Goal: Task Accomplishment & Management: Manage account settings

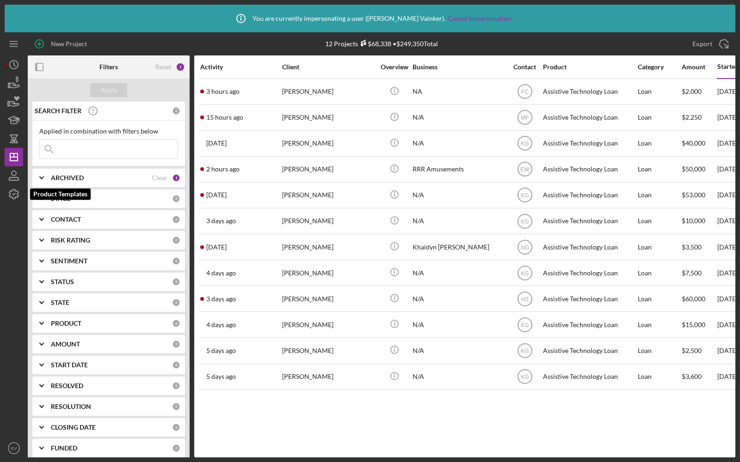
click at [12, 193] on icon "button" at bounding box center [13, 194] width 23 height 23
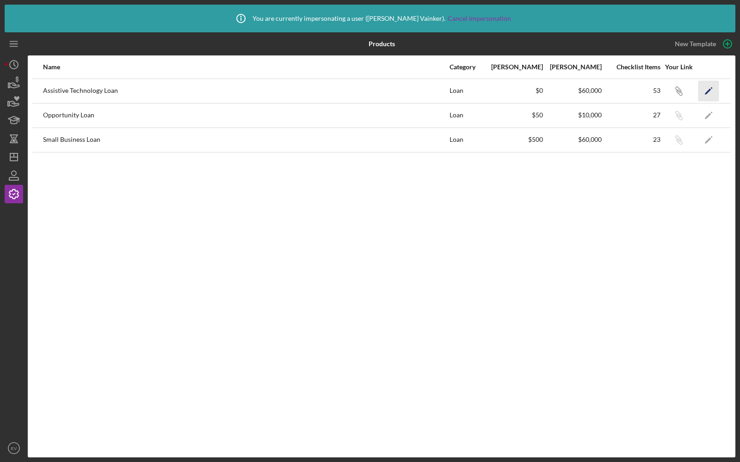
click at [708, 91] on polygon "button" at bounding box center [707, 91] width 6 height 6
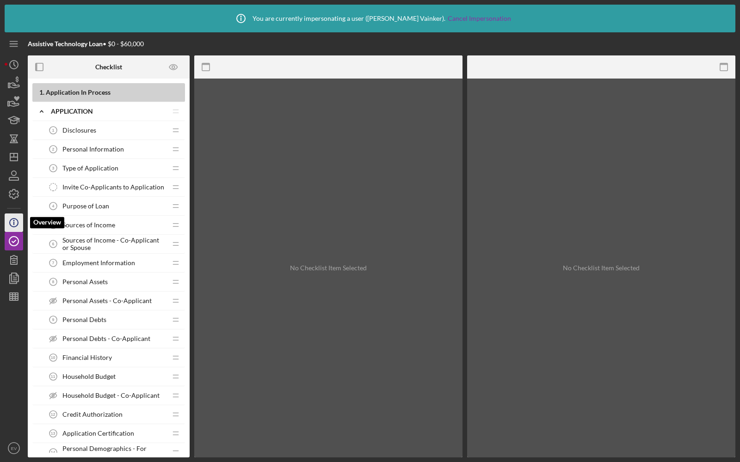
click at [16, 222] on icon "Icon/Info" at bounding box center [13, 222] width 23 height 23
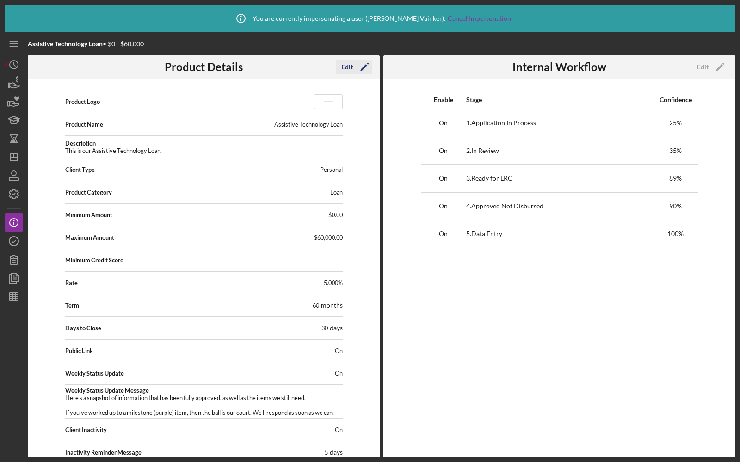
click at [350, 67] on div "Edit" at bounding box center [347, 67] width 12 height 14
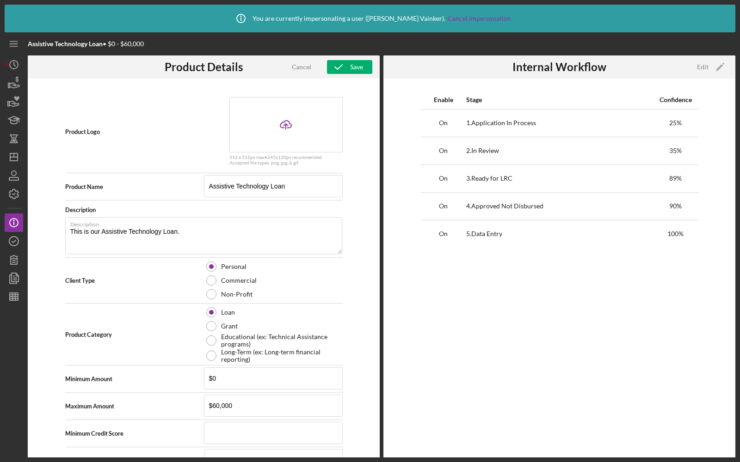
scroll to position [227, 0]
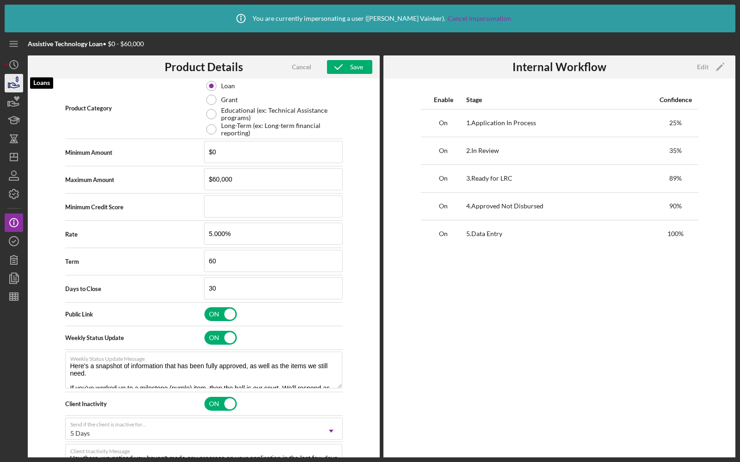
click at [13, 89] on icon "button" at bounding box center [13, 83] width 23 height 23
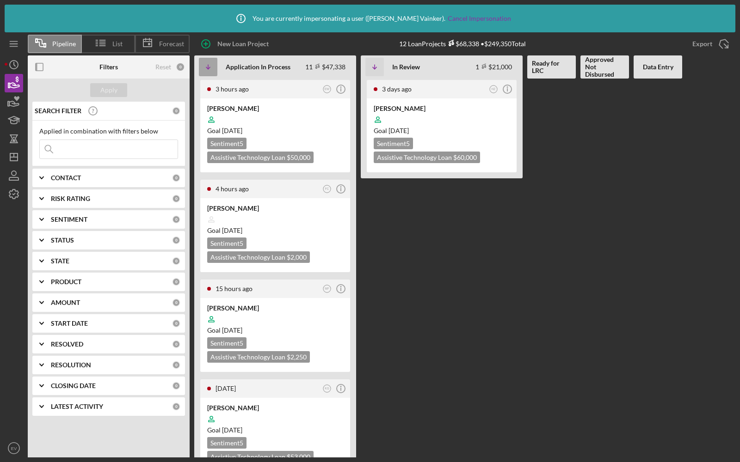
click at [208, 70] on icon "Icon/Table Sort Arrow" at bounding box center [208, 67] width 18 height 18
click at [205, 67] on icon "Icon/Table Sort Arrow" at bounding box center [208, 67] width 18 height 18
click at [340, 87] on icon "Icon/Info" at bounding box center [340, 89] width 23 height 23
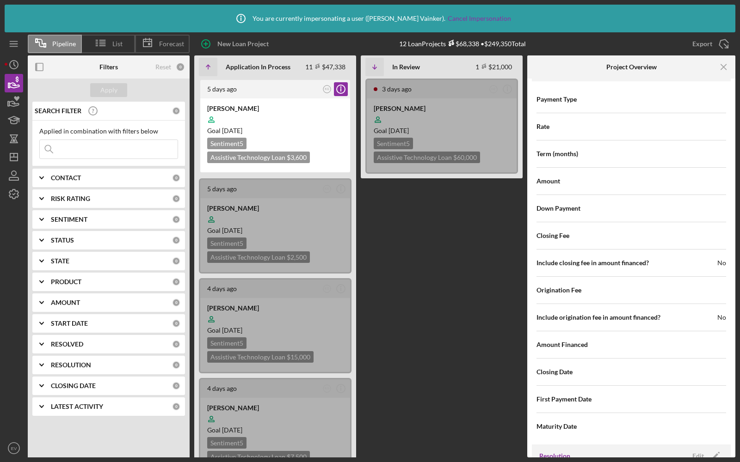
scroll to position [987, 0]
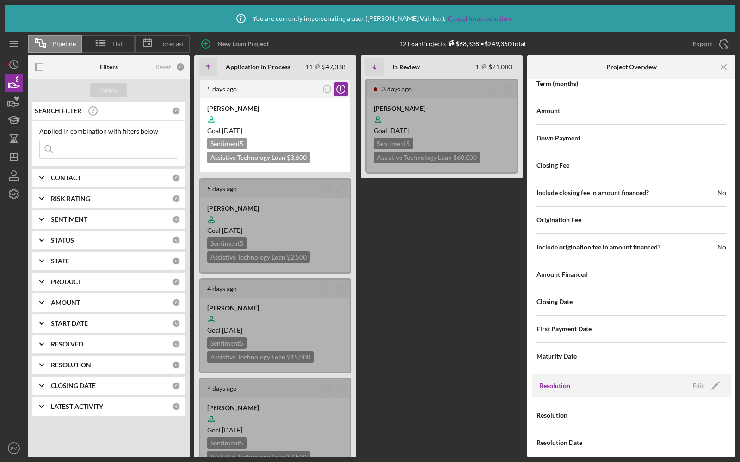
click at [694, 386] on div "Resolution Edit Icon/Edit" at bounding box center [631, 385] width 199 height 23
click at [695, 379] on div "Edit" at bounding box center [698, 386] width 12 height 14
click at [673, 406] on div "Select..." at bounding box center [667, 415] width 72 height 21
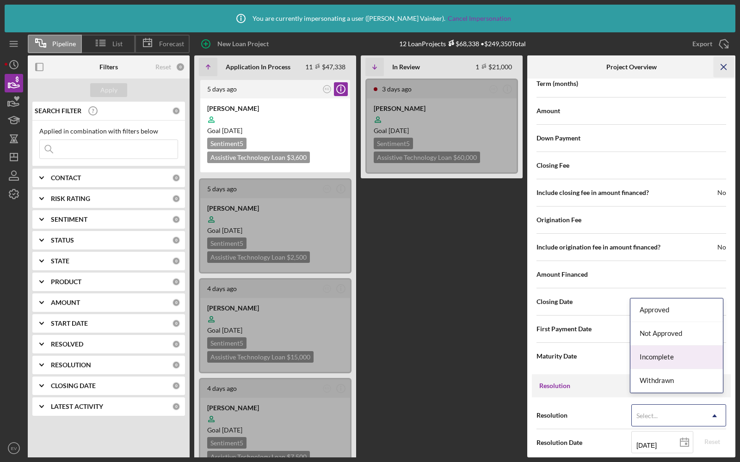
click at [723, 69] on icon "Icon/Menu Close" at bounding box center [723, 67] width 21 height 21
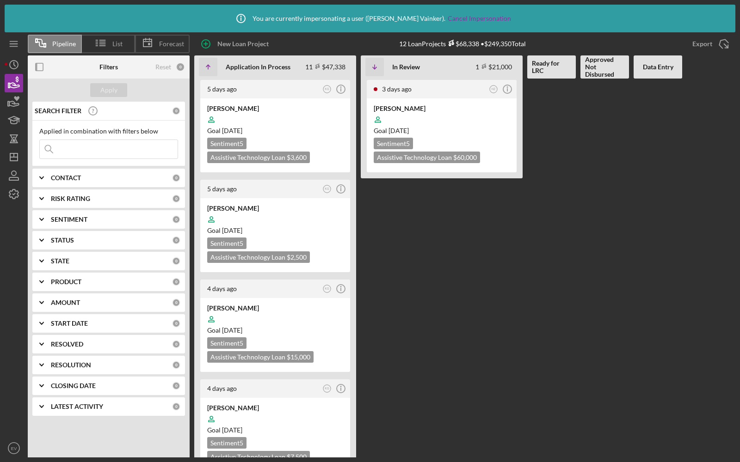
scroll to position [0, 0]
click at [103, 39] on icon at bounding box center [100, 42] width 23 height 23
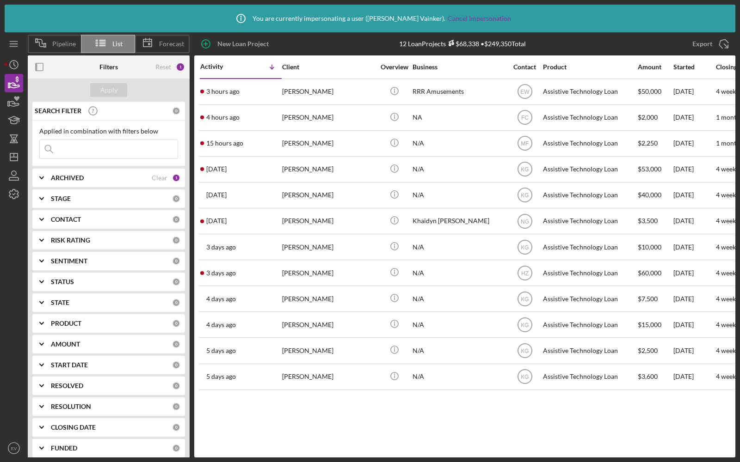
click at [224, 64] on div "Activity" at bounding box center [220, 66] width 41 height 7
click at [224, 64] on div "Activity" at bounding box center [240, 66] width 81 height 7
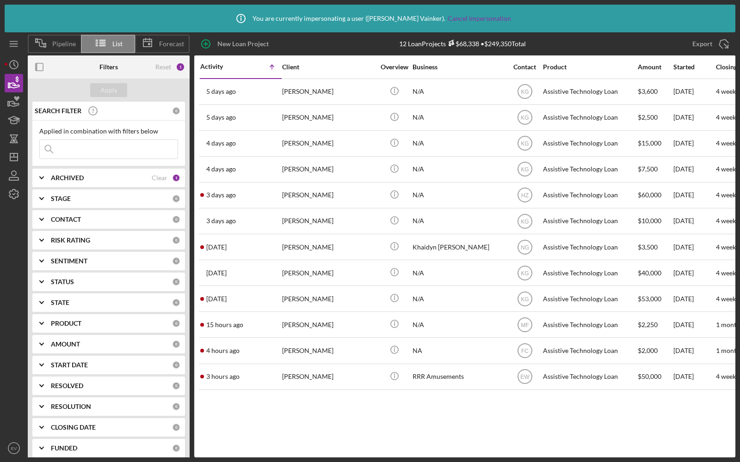
click at [224, 64] on div "Activity" at bounding box center [220, 66] width 41 height 7
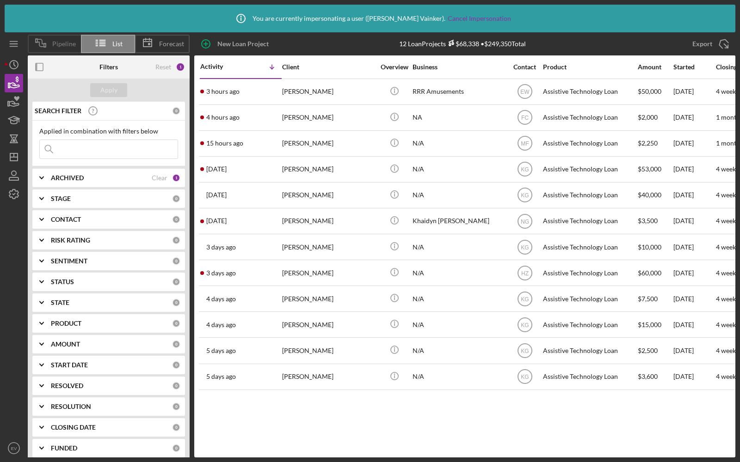
click at [58, 47] on span "Pipeline" at bounding box center [64, 43] width 24 height 7
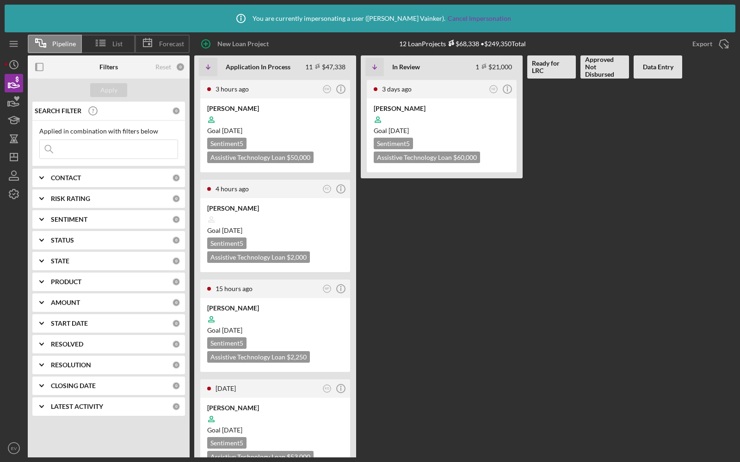
click at [65, 403] on b "LATEST ACTIVITY" at bounding box center [77, 406] width 52 height 7
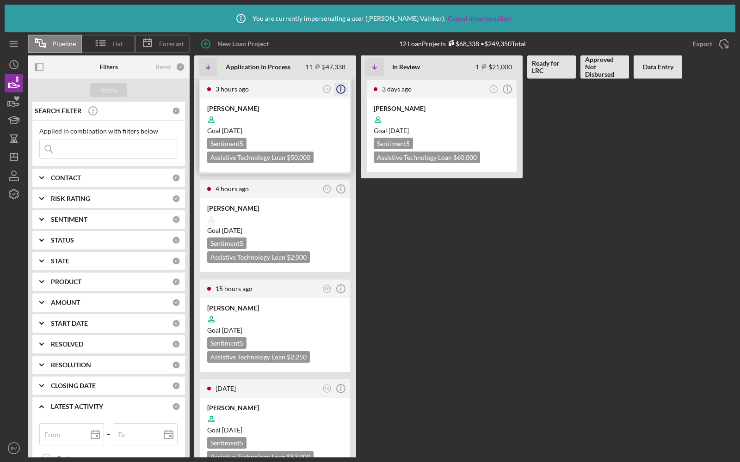
click at [343, 90] on icon "Icon/Info" at bounding box center [340, 89] width 23 height 23
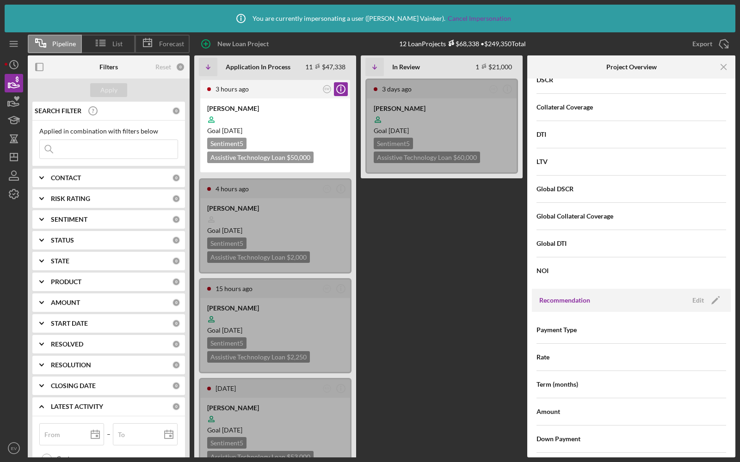
scroll to position [987, 0]
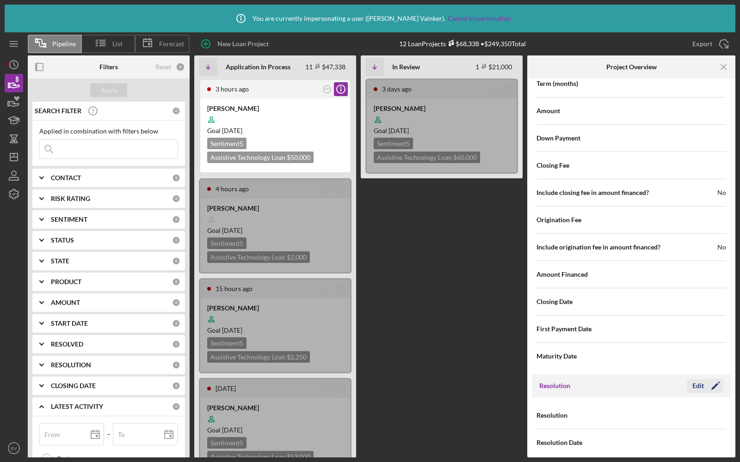
click at [696, 380] on div "Edit" at bounding box center [698, 386] width 12 height 14
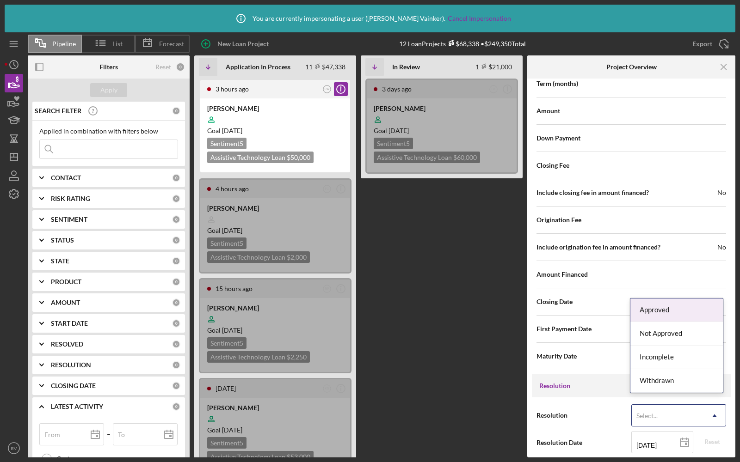
click at [655, 405] on div "Select..." at bounding box center [667, 415] width 72 height 21
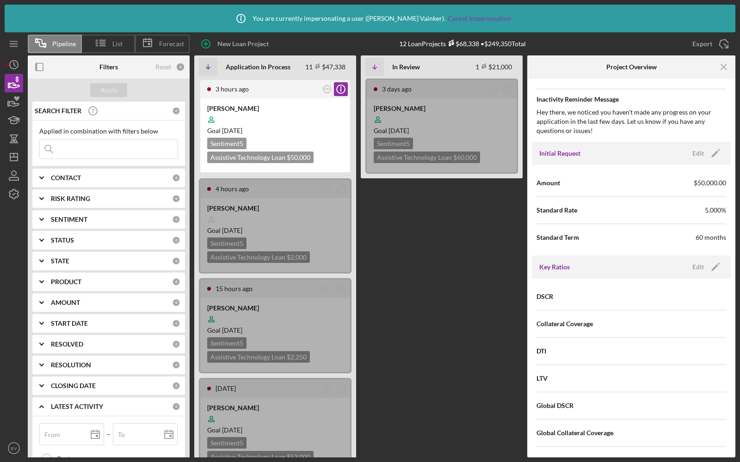
scroll to position [511, 0]
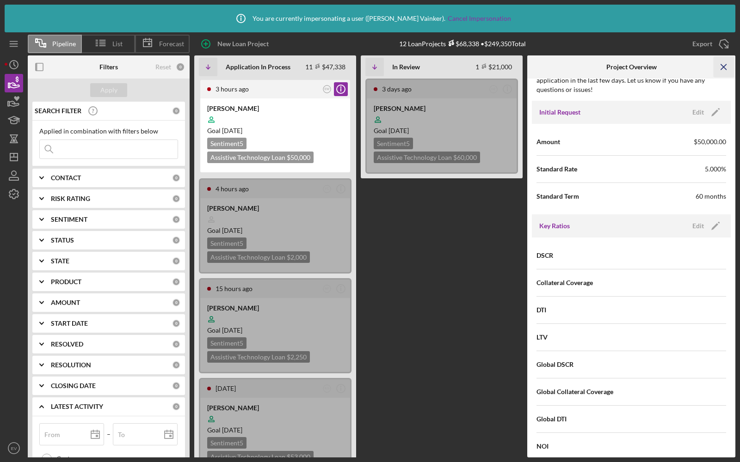
click at [723, 64] on icon "Icon/Menu Close" at bounding box center [723, 67] width 21 height 21
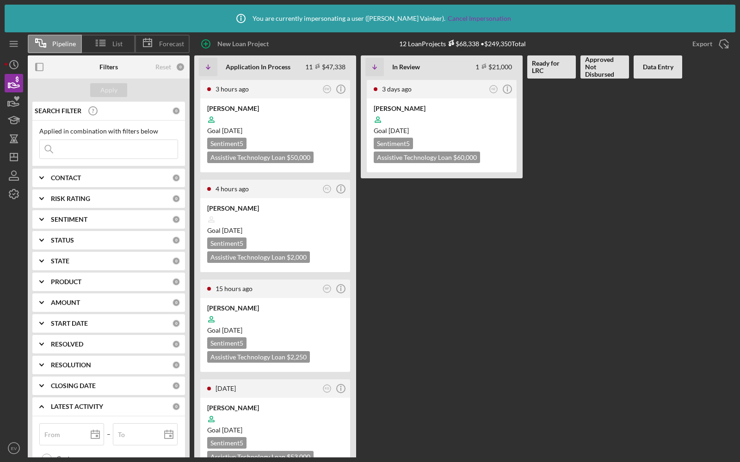
scroll to position [0, 0]
click at [387, 112] on div at bounding box center [441, 120] width 136 height 18
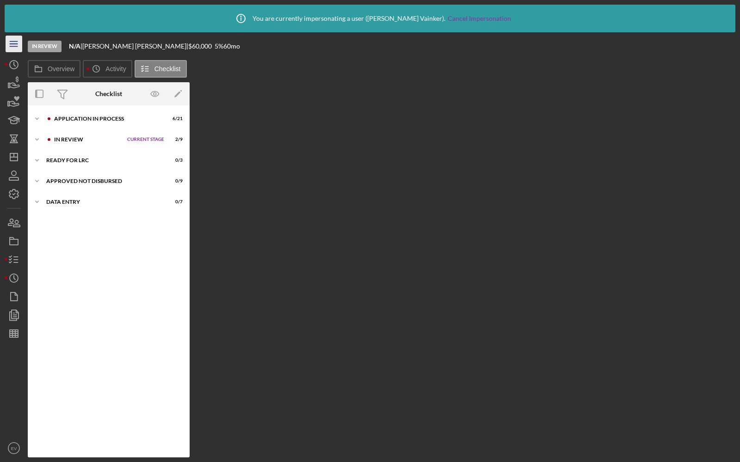
click at [9, 45] on icon "Icon/Menu" at bounding box center [14, 44] width 21 height 21
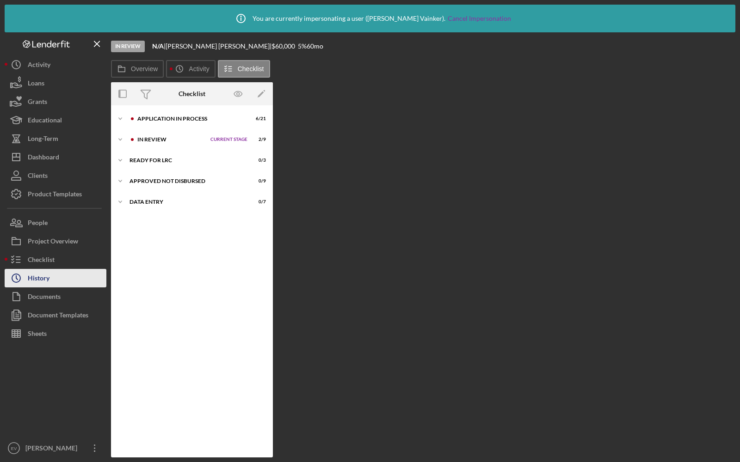
click at [30, 276] on div "History" at bounding box center [39, 279] width 22 height 21
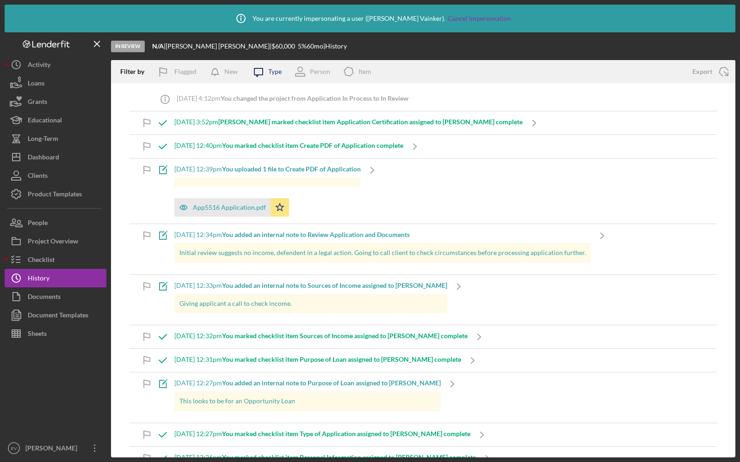
click at [260, 77] on icon "Icon/Message" at bounding box center [258, 71] width 23 height 23
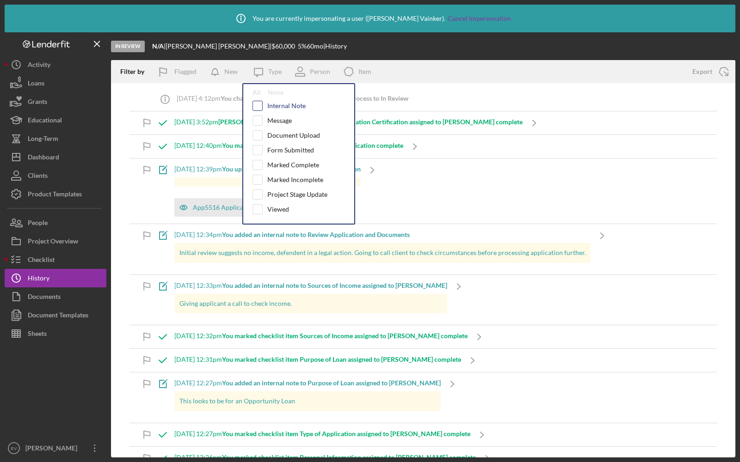
click at [260, 105] on input "checkbox" at bounding box center [257, 105] width 9 height 9
checkbox input "true"
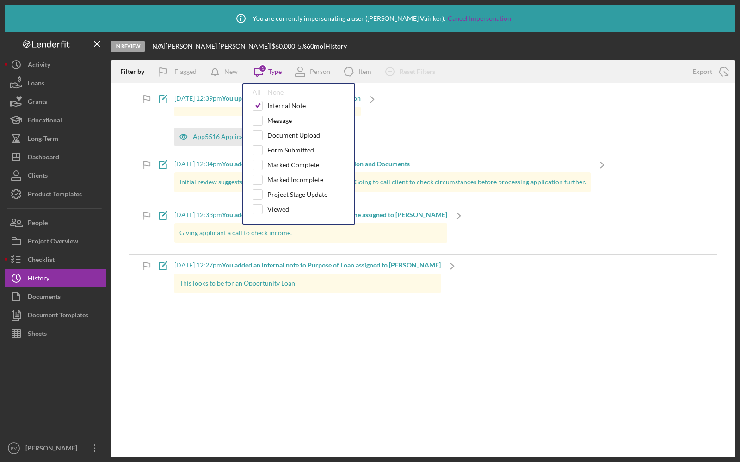
click at [407, 47] on div "In Review N/A | [PERSON_NAME] | $60,000 $21,000 5 % 60 mo | History" at bounding box center [423, 46] width 624 height 28
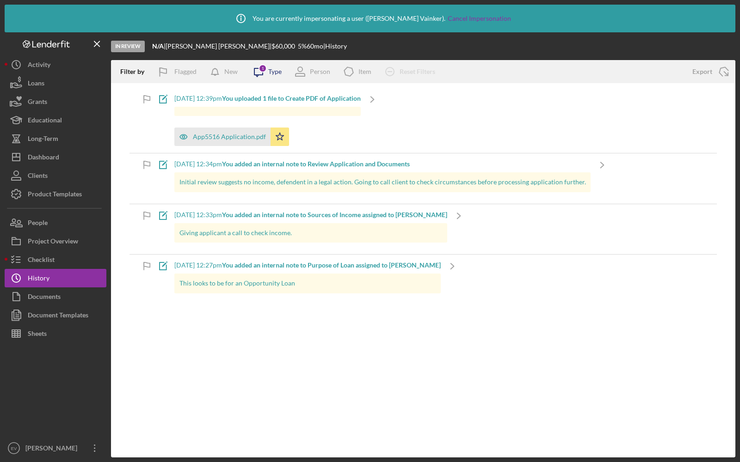
click at [261, 72] on icon "Icon/Message" at bounding box center [258, 71] width 23 height 23
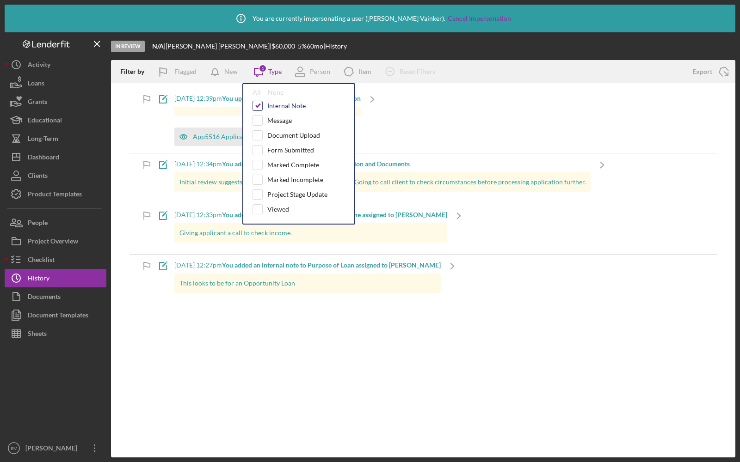
click at [255, 103] on input "checkbox" at bounding box center [257, 105] width 9 height 9
checkbox input "false"
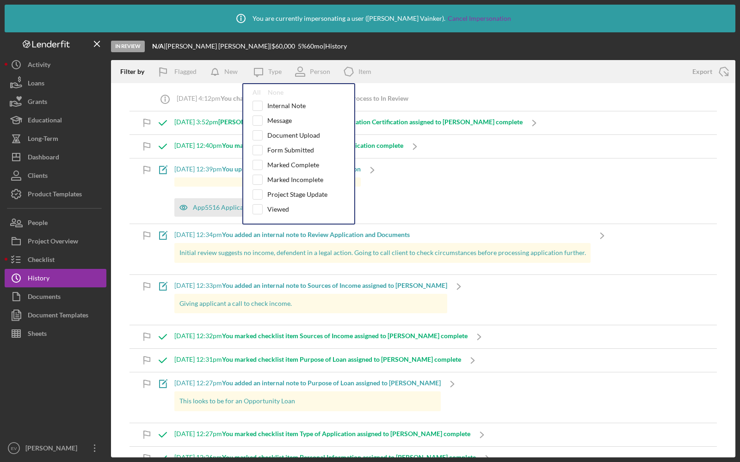
click at [409, 68] on div "Filter by Flagged New Icon/Message Type All None Internal Note Message Document…" at bounding box center [397, 71] width 572 height 23
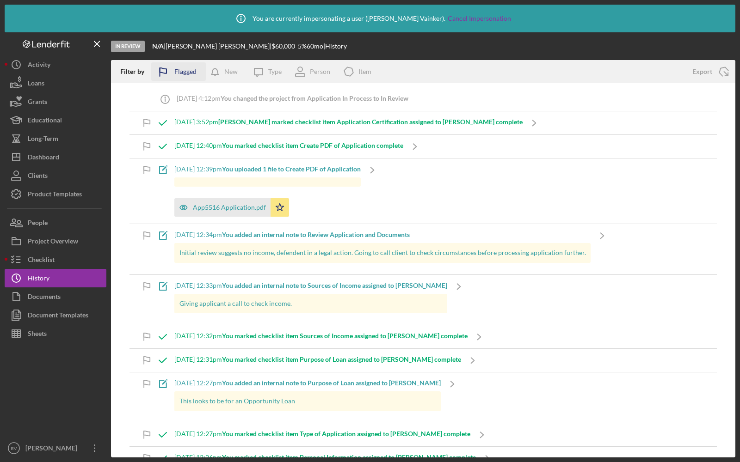
click at [167, 66] on icon "button" at bounding box center [162, 72] width 23 height 23
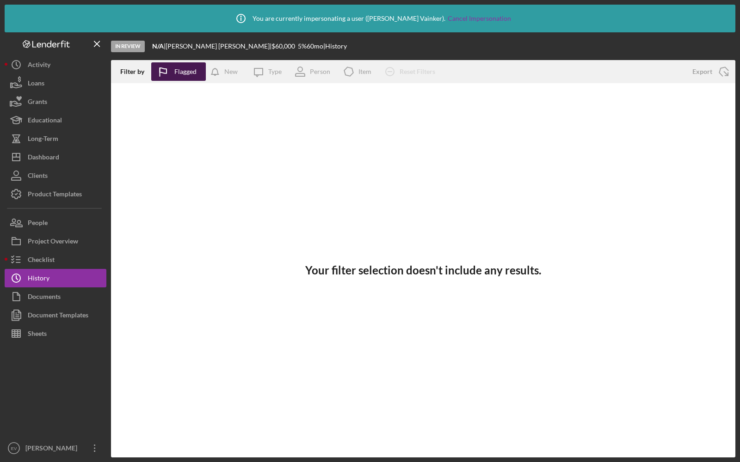
click at [176, 73] on div "Flagged" at bounding box center [185, 71] width 22 height 18
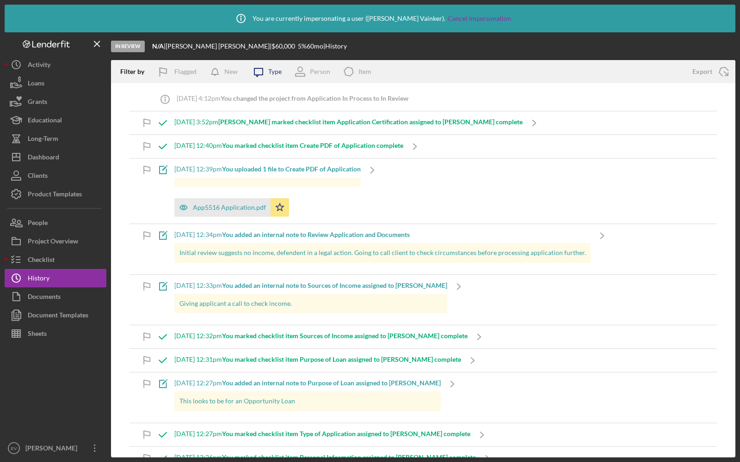
click at [266, 73] on icon "Icon/Message" at bounding box center [258, 71] width 23 height 23
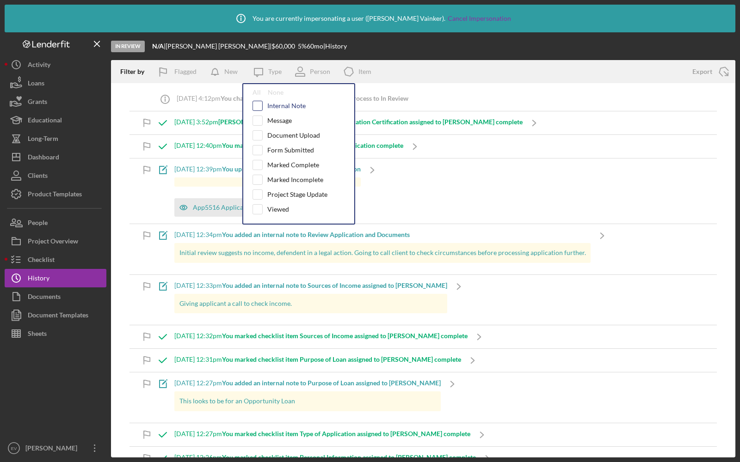
click at [258, 104] on input "checkbox" at bounding box center [257, 105] width 9 height 9
checkbox input "true"
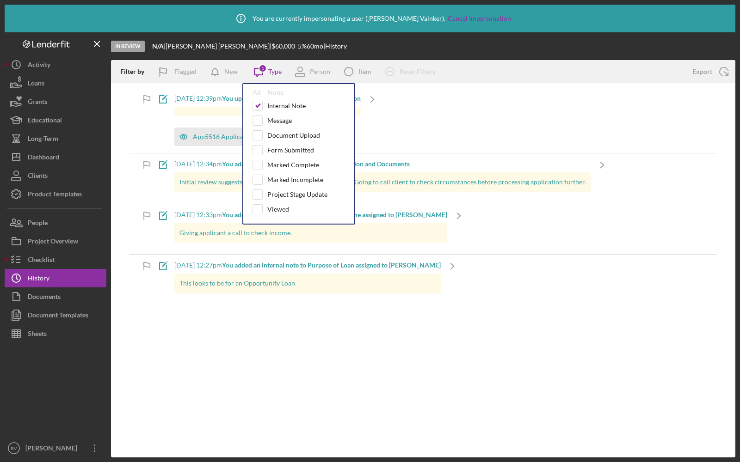
click at [401, 50] on div "In Review N/A | [PERSON_NAME] | $60,000 $21,000 5 % 60 mo | History" at bounding box center [423, 46] width 624 height 28
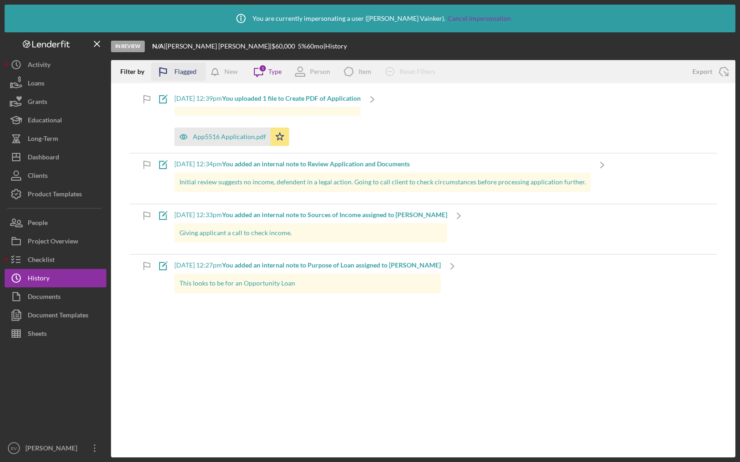
click at [164, 70] on icon "button" at bounding box center [162, 72] width 23 height 23
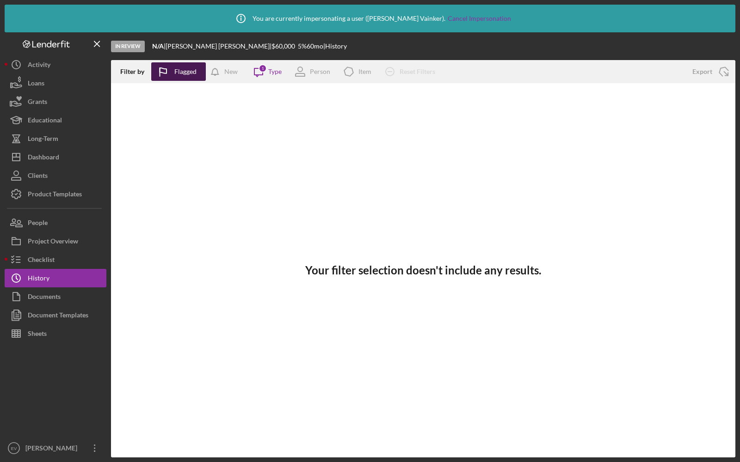
click at [173, 73] on icon "button" at bounding box center [162, 72] width 23 height 23
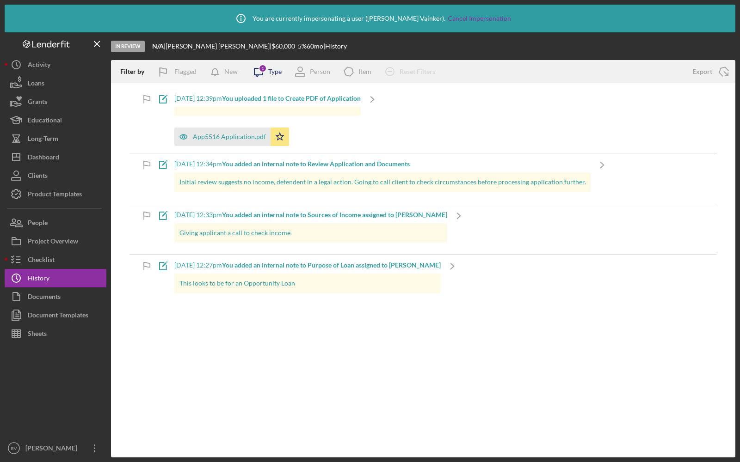
click at [260, 71] on div "1" at bounding box center [262, 68] width 8 height 8
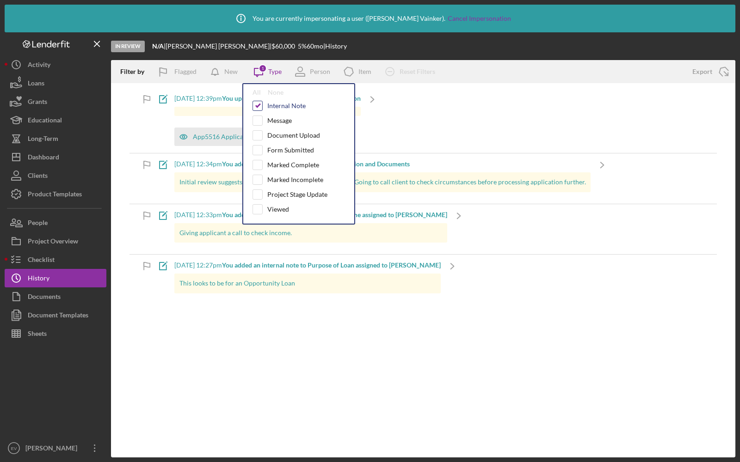
click at [257, 103] on input "checkbox" at bounding box center [257, 105] width 9 height 9
checkbox input "false"
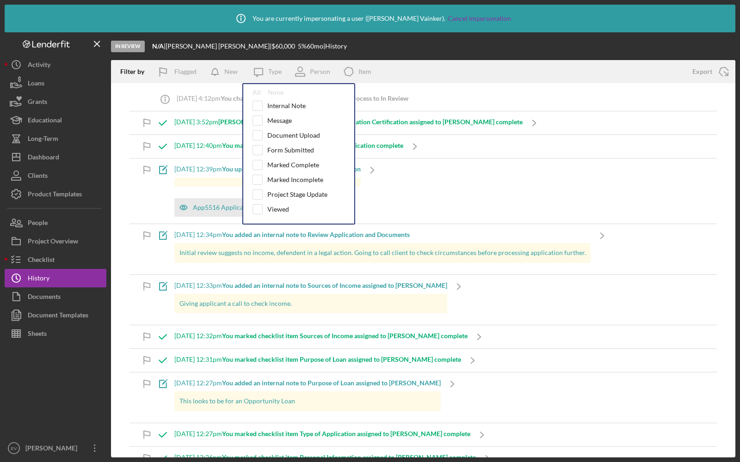
click at [410, 76] on div "Filter by Flagged New Icon/Message Type All None Internal Note Message Document…" at bounding box center [397, 71] width 572 height 23
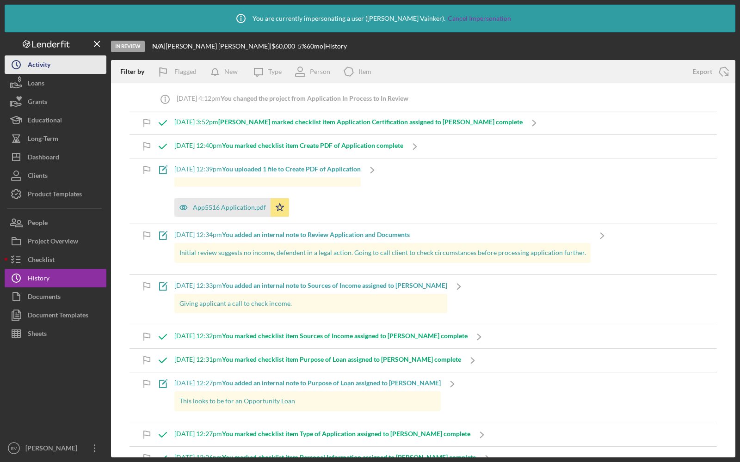
click at [34, 65] on div "Activity" at bounding box center [39, 65] width 23 height 21
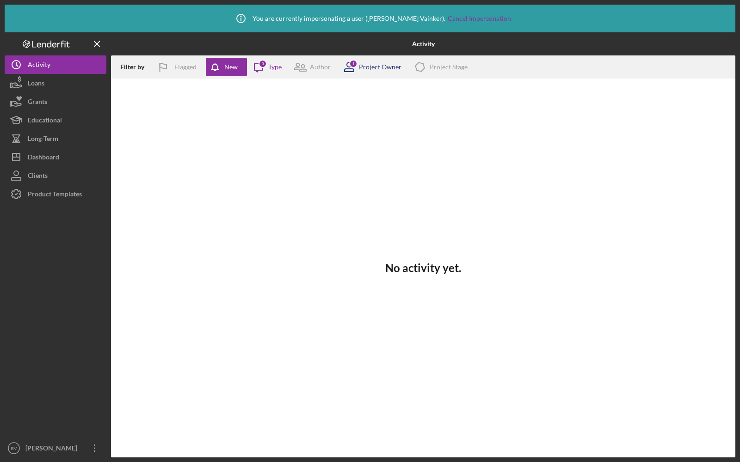
click at [358, 67] on icon at bounding box center [348, 66] width 23 height 23
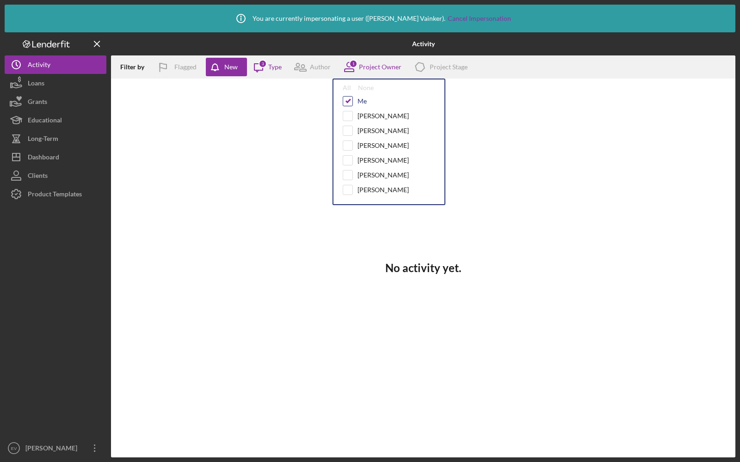
click at [345, 100] on input "checkbox" at bounding box center [347, 101] width 9 height 9
checkbox input "false"
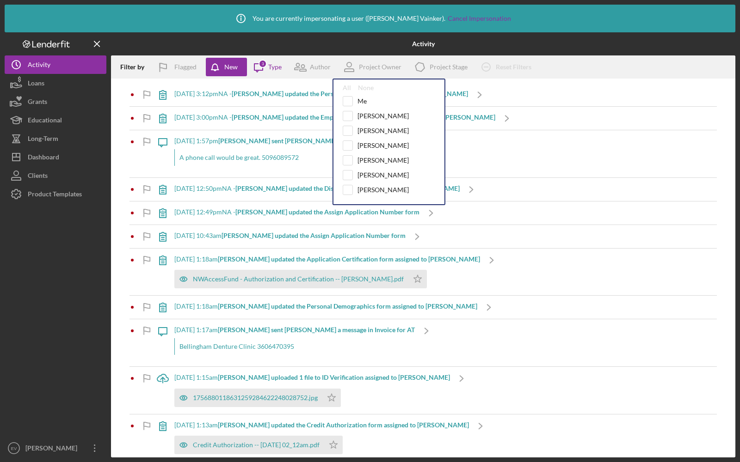
click at [337, 46] on div "Activity" at bounding box center [423, 43] width 208 height 23
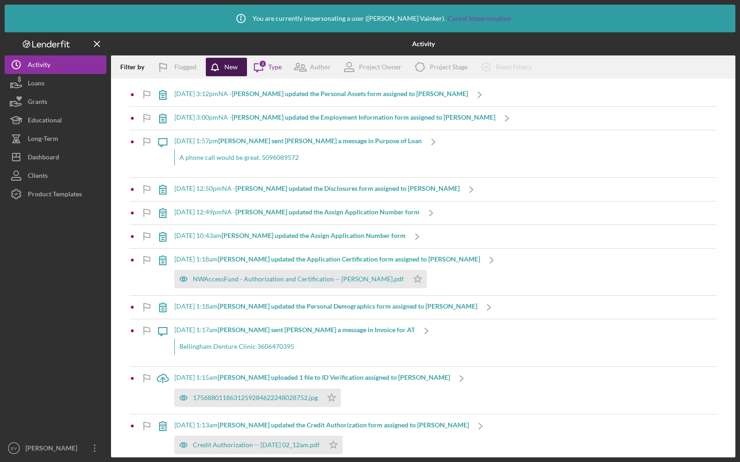
click at [220, 69] on icon "button" at bounding box center [217, 69] width 23 height 23
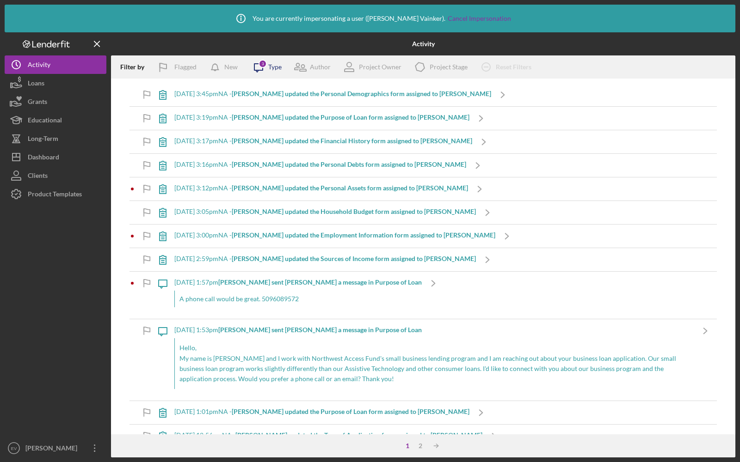
click at [259, 68] on icon "Icon/Message" at bounding box center [258, 66] width 23 height 23
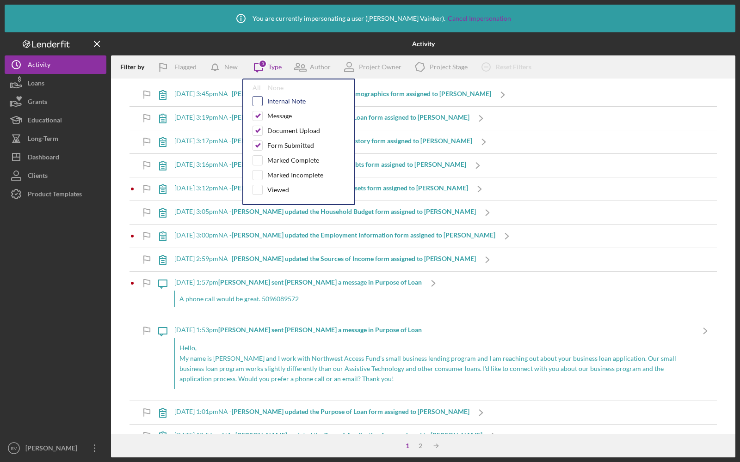
click at [260, 103] on input "checkbox" at bounding box center [257, 101] width 9 height 9
checkbox input "true"
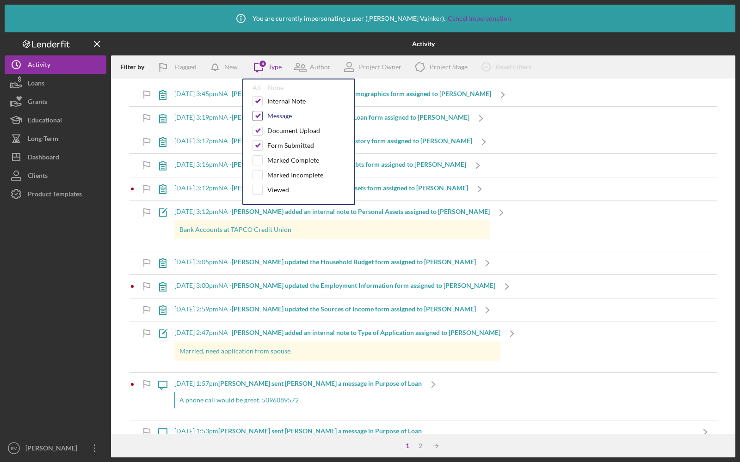
click at [258, 117] on input "checkbox" at bounding box center [257, 115] width 9 height 9
checkbox input "false"
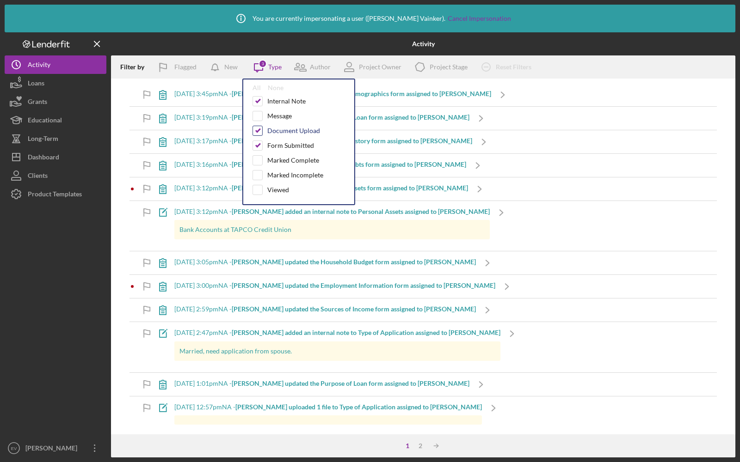
click at [258, 129] on input "checkbox" at bounding box center [257, 130] width 9 height 9
checkbox input "false"
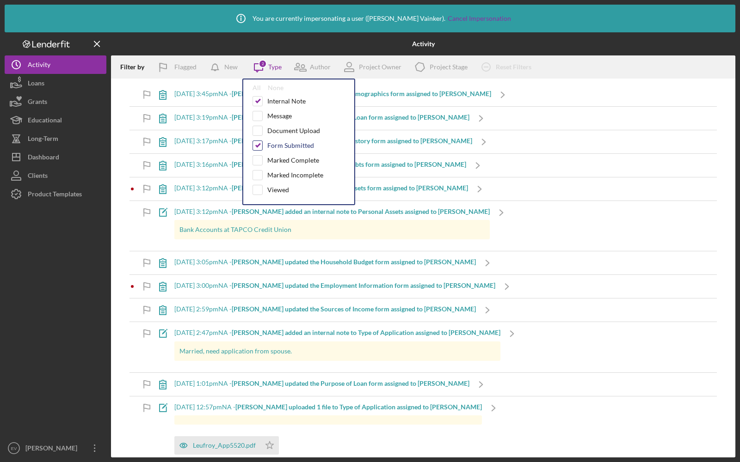
click at [258, 142] on input "checkbox" at bounding box center [257, 145] width 9 height 9
checkbox input "false"
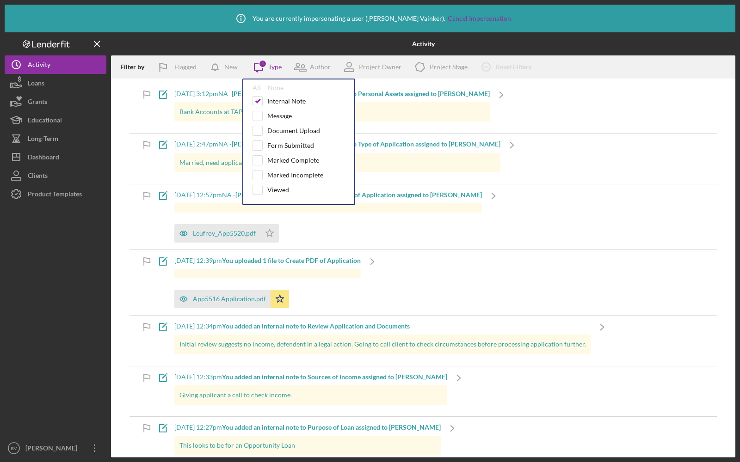
click at [618, 40] on div at bounding box center [631, 43] width 208 height 23
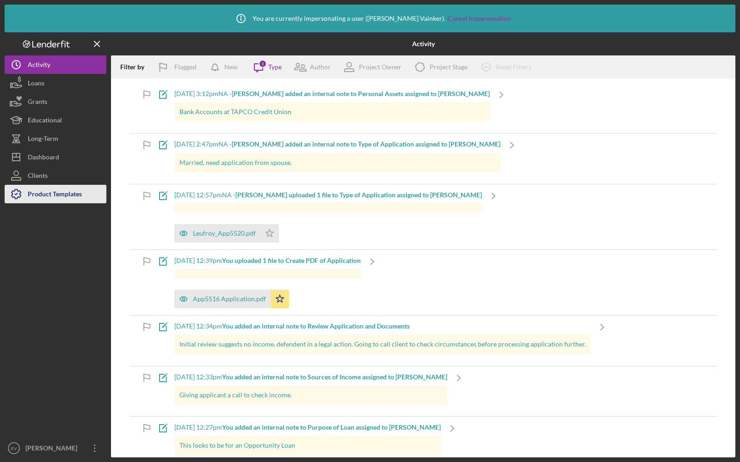
click at [47, 194] on div "Product Templates" at bounding box center [55, 195] width 54 height 21
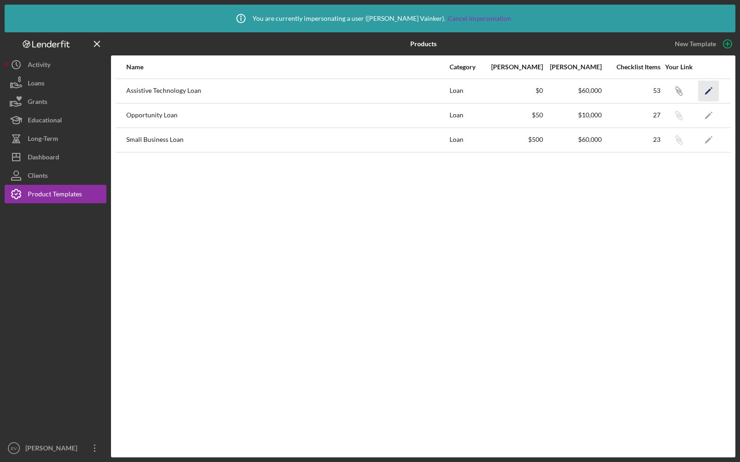
click at [707, 88] on icon "Icon/Edit" at bounding box center [708, 90] width 21 height 21
